Goal: Book appointment/travel/reservation

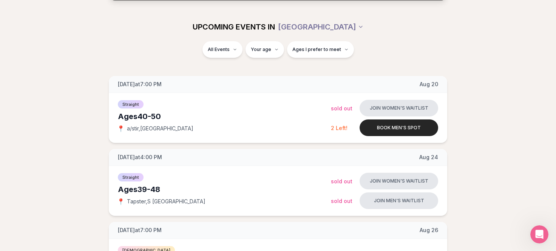
scroll to position [76, 0]
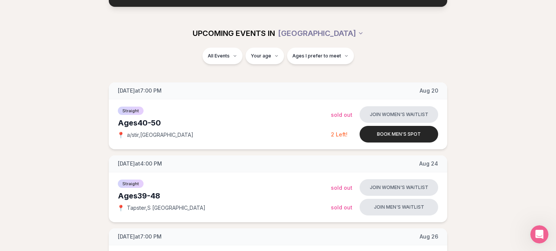
click at [224, 46] on div "UPCOMING EVENTS IN [GEOGRAPHIC_DATA]" at bounding box center [277, 33] width 435 height 29
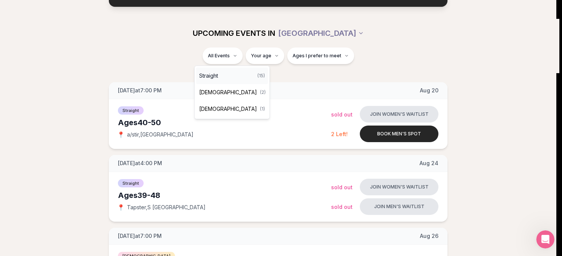
click at [212, 77] on span "Straight" at bounding box center [208, 76] width 19 height 8
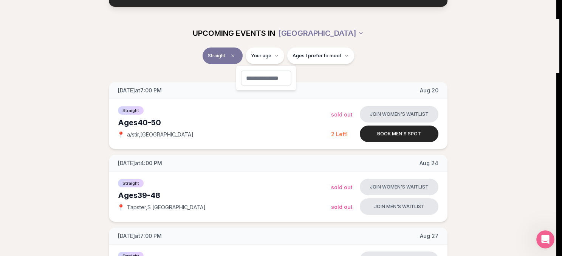
click at [261, 78] on input "number" at bounding box center [266, 78] width 51 height 15
type input "**"
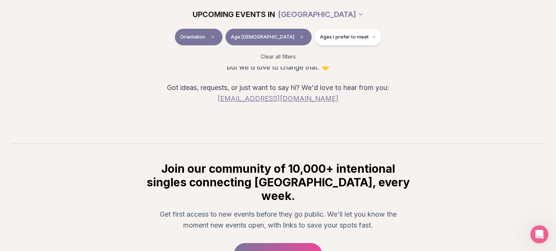
scroll to position [45, 0]
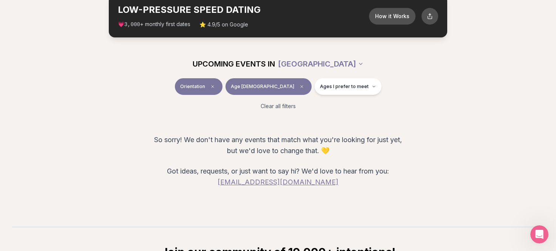
click at [327, 87] on span "Ages I prefer to meet" at bounding box center [344, 86] width 49 height 6
click at [310, 104] on span "Younger than me" at bounding box center [322, 105] width 42 height 8
click at [296, 104] on button "Younger than me" at bounding box center [293, 105] width 6 height 6
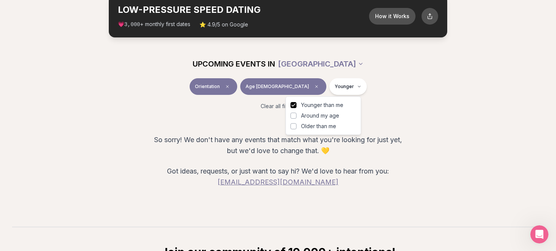
click at [395, 110] on div "Clear all filters" at bounding box center [277, 106] width 423 height 17
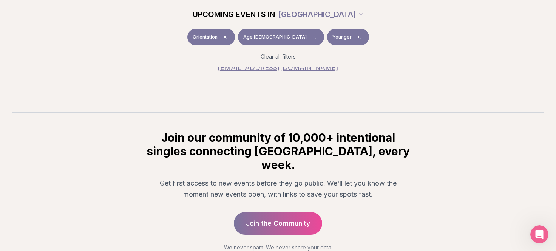
scroll to position [196, 0]
